Goal: Task Accomplishment & Management: Manage account settings

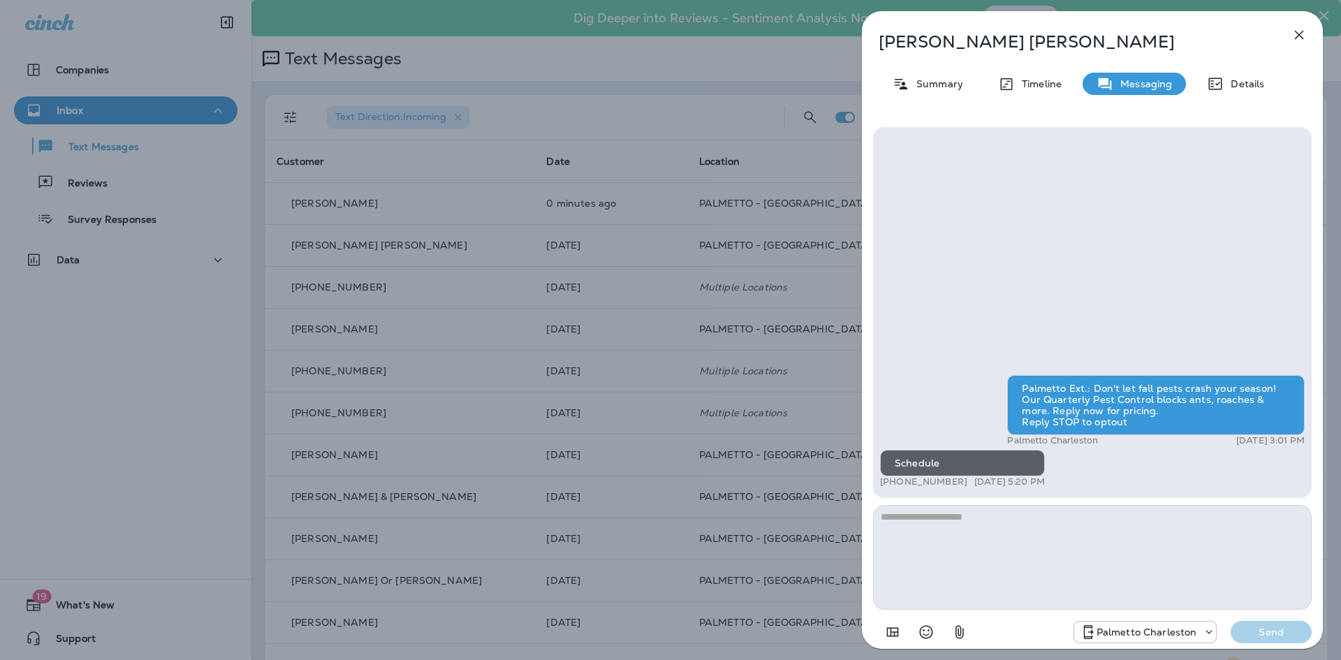
click at [585, 379] on div "[PERSON_NAME] Summary Timeline Messaging Details Palmetto Ext.: Don't let fall …" at bounding box center [670, 330] width 1341 height 660
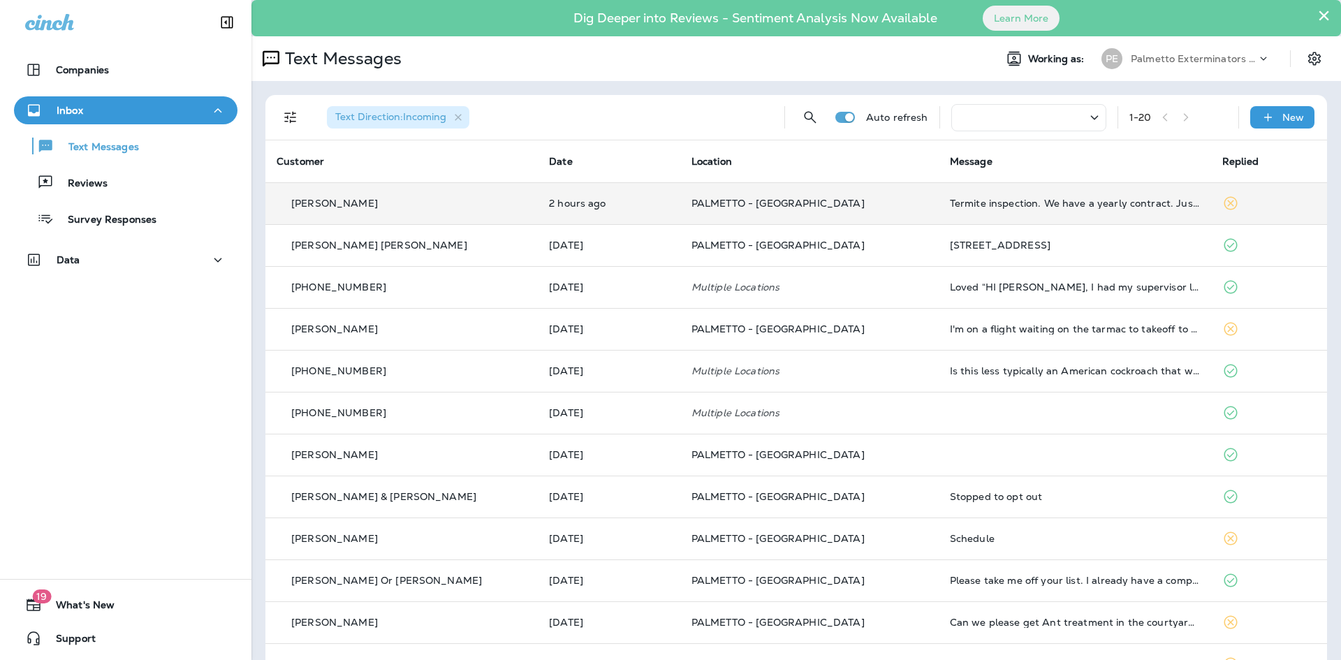
click at [402, 212] on td "[PERSON_NAME]" at bounding box center [401, 203] width 272 height 42
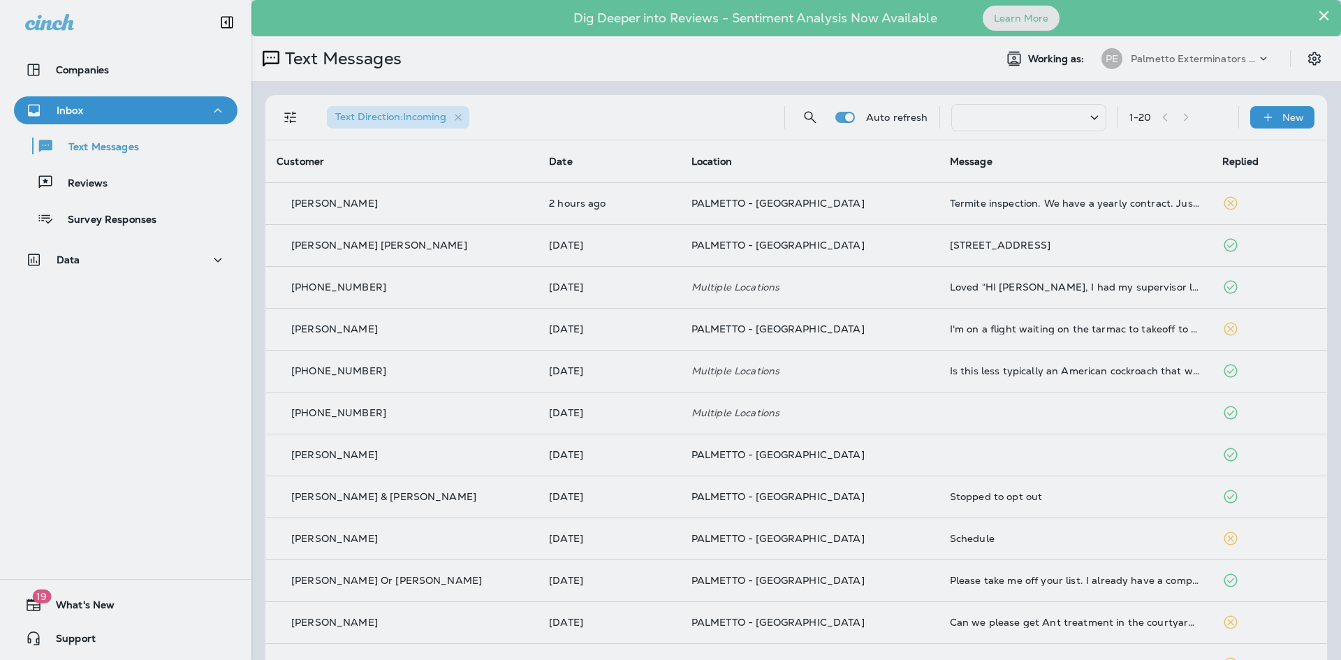
click at [620, 290] on div at bounding box center [745, 330] width 1341 height 660
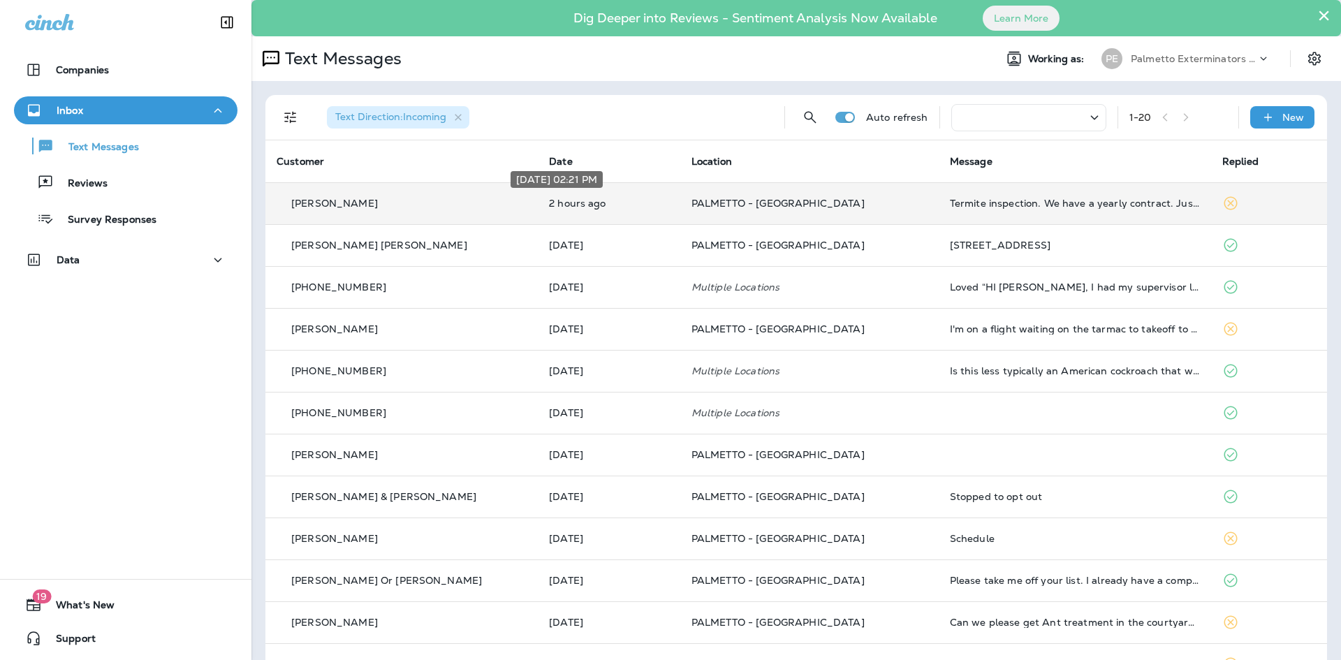
click at [553, 203] on p "2 hours ago" at bounding box center [609, 203] width 120 height 11
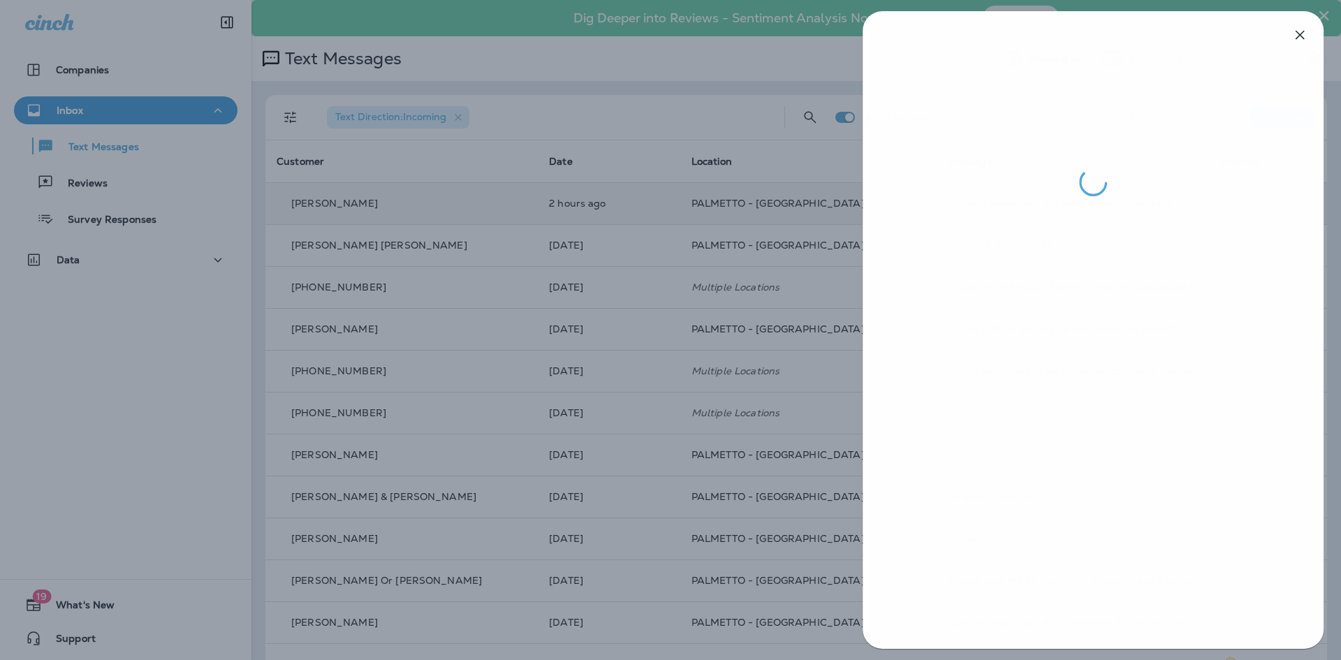
click at [614, 281] on div at bounding box center [671, 330] width 1341 height 660
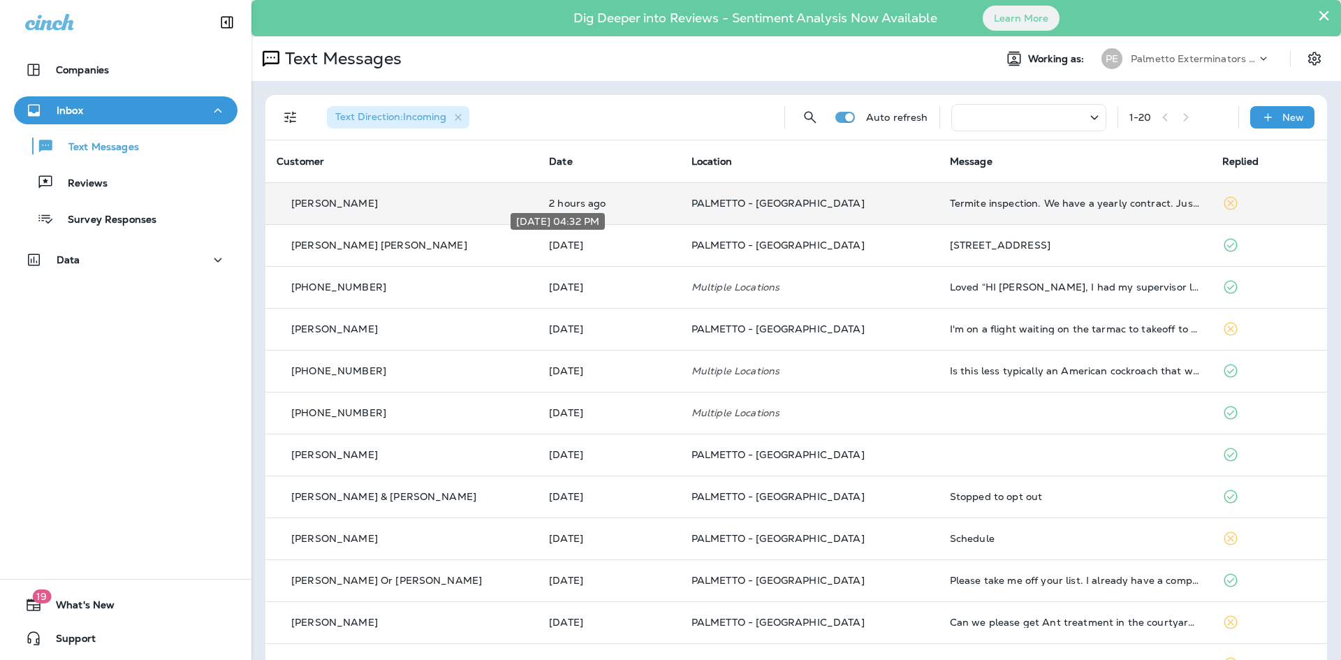
click at [549, 249] on p "[DATE]" at bounding box center [609, 245] width 120 height 11
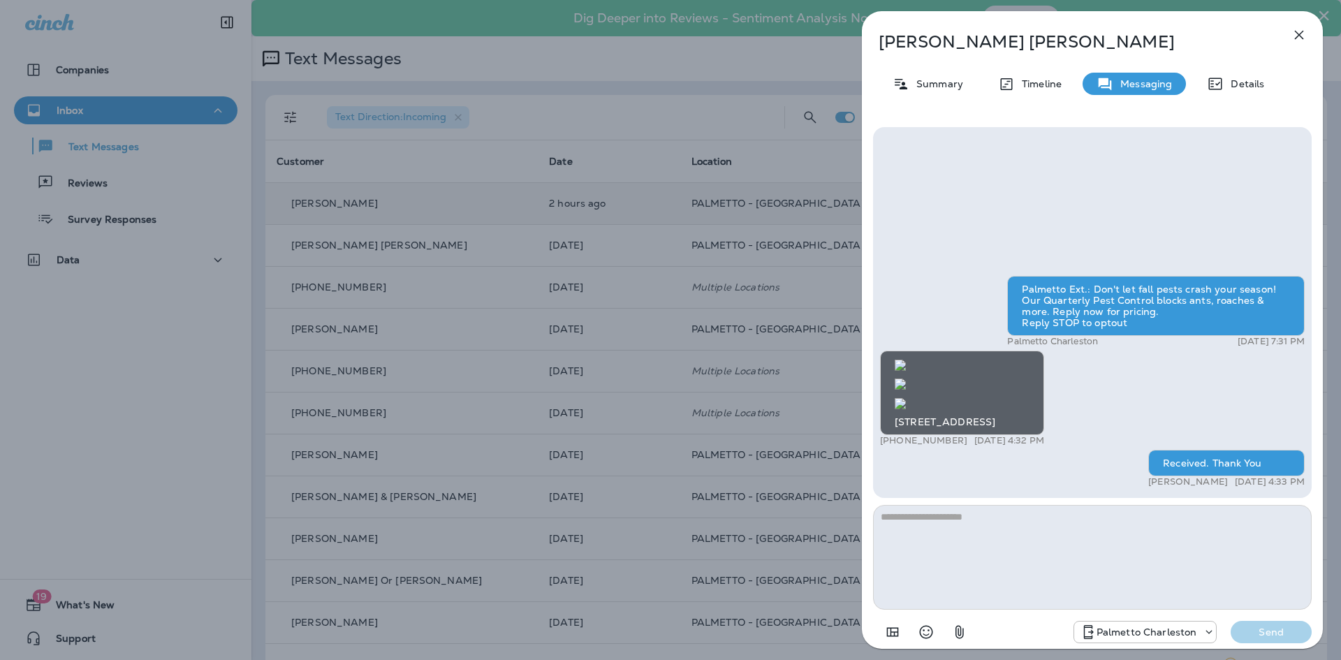
click at [623, 346] on div "[PERSON_NAME] [PERSON_NAME] Summary Timeline Messaging Details Palmetto Ext.: D…" at bounding box center [670, 330] width 1341 height 660
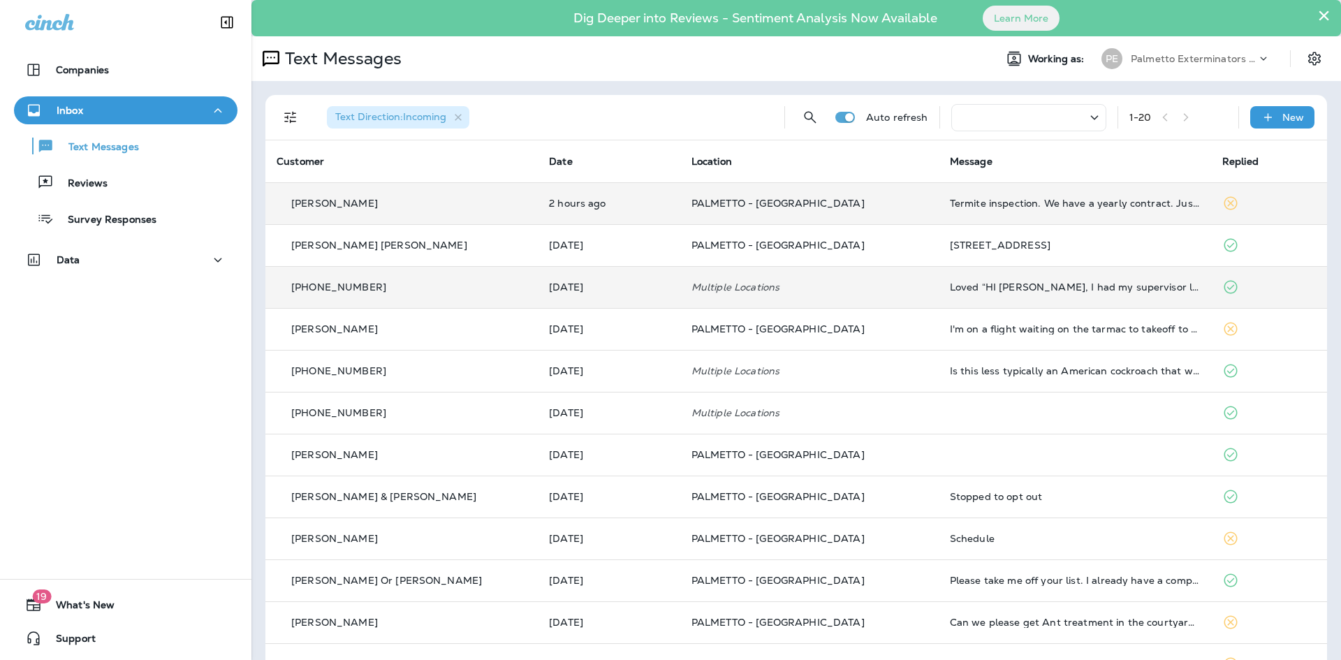
click at [473, 286] on div "[PHONE_NUMBER]" at bounding box center [402, 287] width 250 height 15
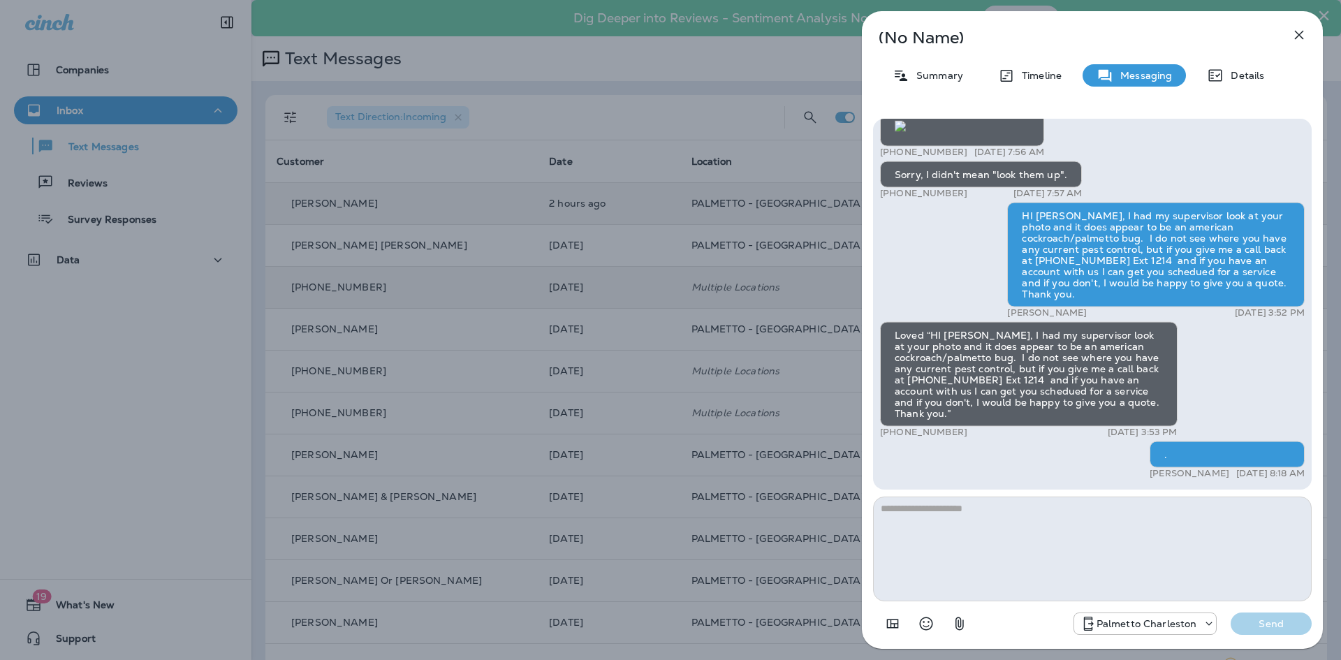
click at [516, 371] on div "(No Name) Summary Timeline Messaging Details +1 (803) 317-5589 [DATE] 4:57 PM +…" at bounding box center [670, 330] width 1341 height 660
